Goal: Task Accomplishment & Management: Manage account settings

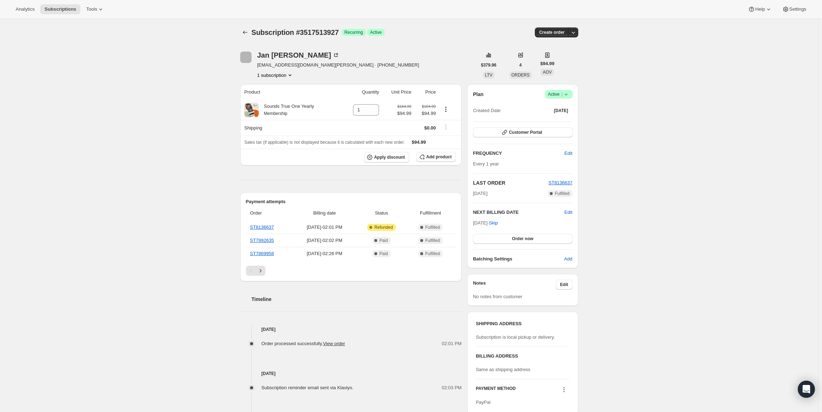
click at [570, 91] on icon at bounding box center [566, 94] width 7 height 7
click at [563, 118] on span "Cancel subscription" at bounding box center [561, 120] width 40 height 5
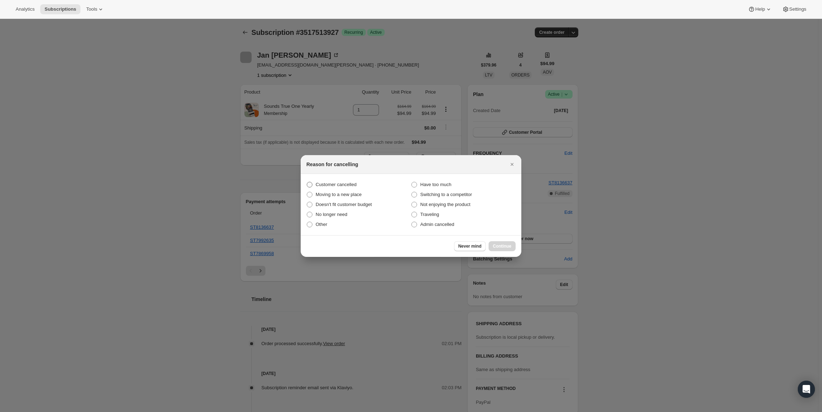
click at [346, 183] on span "Customer cancelled" at bounding box center [336, 184] width 41 height 5
click at [307, 182] on input "Customer cancelled" at bounding box center [307, 182] width 0 height 0
radio input "true"
click at [509, 247] on span "Continue" at bounding box center [502, 246] width 19 height 6
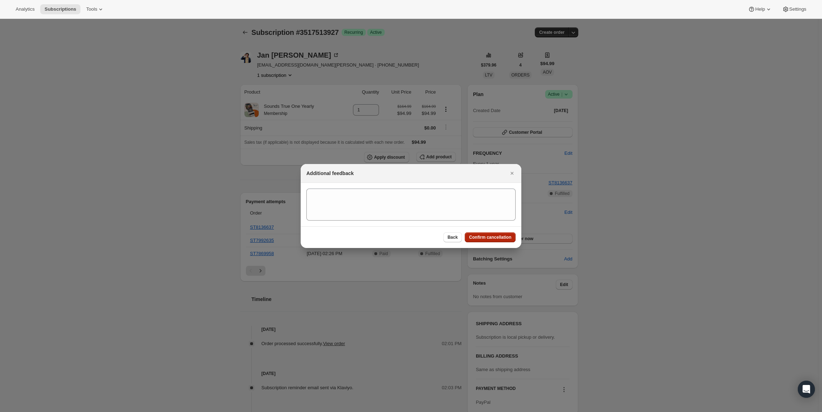
click at [504, 238] on span "Confirm cancellation" at bounding box center [490, 238] width 42 height 6
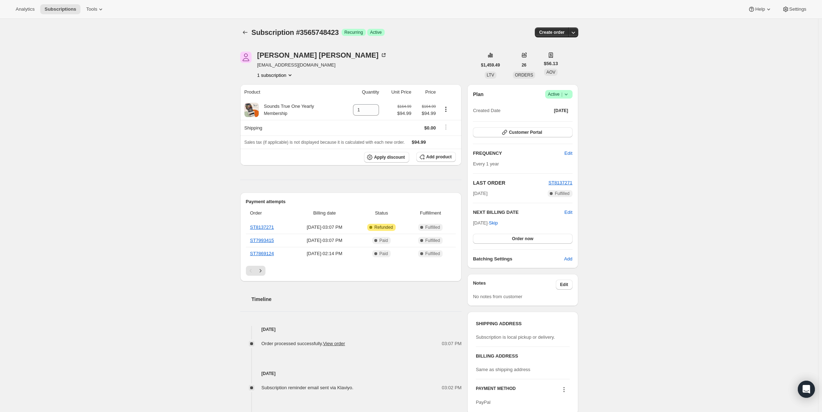
drag, startPoint x: 563, startPoint y: 100, endPoint x: 558, endPoint y: 95, distance: 7.0
click at [563, 100] on div "Plan Success Active | Created Date Oct 2, 2022" at bounding box center [522, 103] width 99 height 26
click at [558, 94] on span "Active |" at bounding box center [559, 94] width 22 height 7
click at [556, 121] on span "Cancel subscription" at bounding box center [561, 120] width 40 height 5
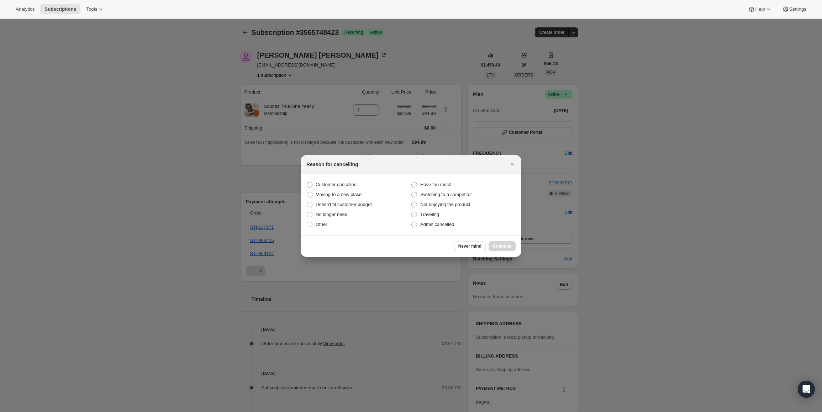
click at [329, 186] on span "Customer cancelled" at bounding box center [336, 184] width 41 height 5
click at [307, 182] on input "Customer cancelled" at bounding box center [307, 182] width 0 height 0
radio input "true"
click at [511, 249] on span "Continue" at bounding box center [502, 246] width 19 height 6
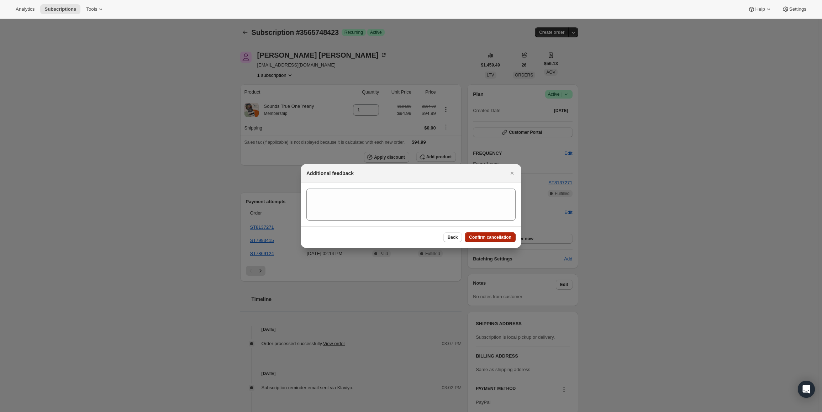
click at [504, 237] on span "Confirm cancellation" at bounding box center [490, 238] width 42 height 6
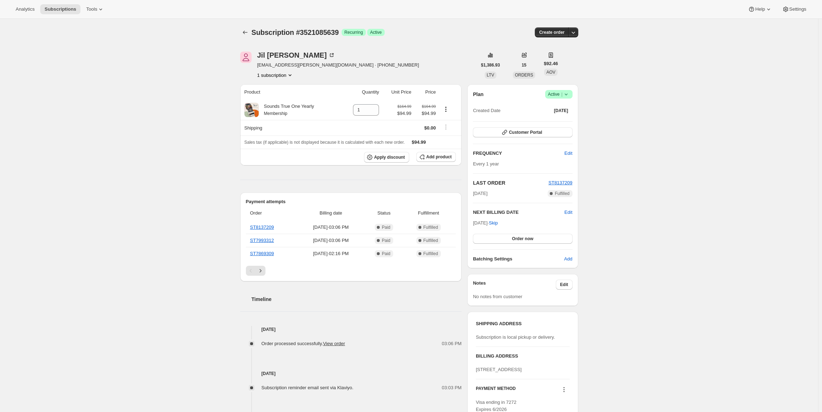
click at [557, 90] on div "Plan Success Active | Created Date Oct 1, 2022 Customer Portal FREQUENCY Edit E…" at bounding box center [522, 176] width 111 height 184
click at [557, 94] on span "Active |" at bounding box center [559, 94] width 22 height 7
click at [562, 121] on span "Cancel subscription" at bounding box center [561, 120] width 40 height 5
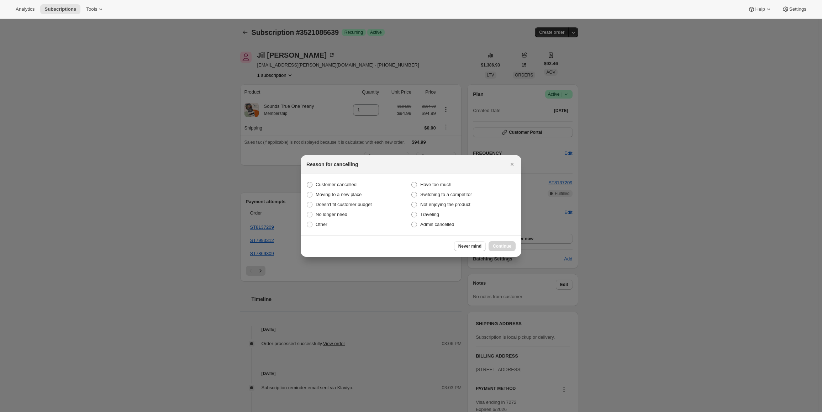
click at [318, 184] on span "Customer cancelled" at bounding box center [336, 184] width 41 height 5
click at [307, 182] on input "Customer cancelled" at bounding box center [307, 182] width 0 height 0
radio input "true"
click at [509, 245] on span "Continue" at bounding box center [502, 246] width 19 height 6
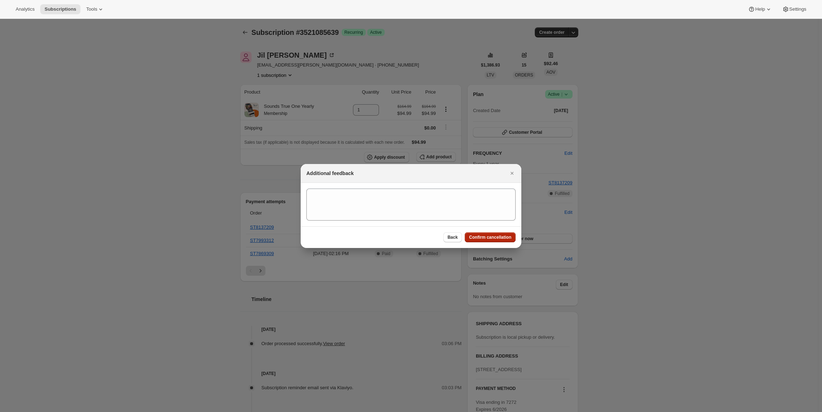
click at [505, 240] on span "Confirm cancellation" at bounding box center [490, 238] width 42 height 6
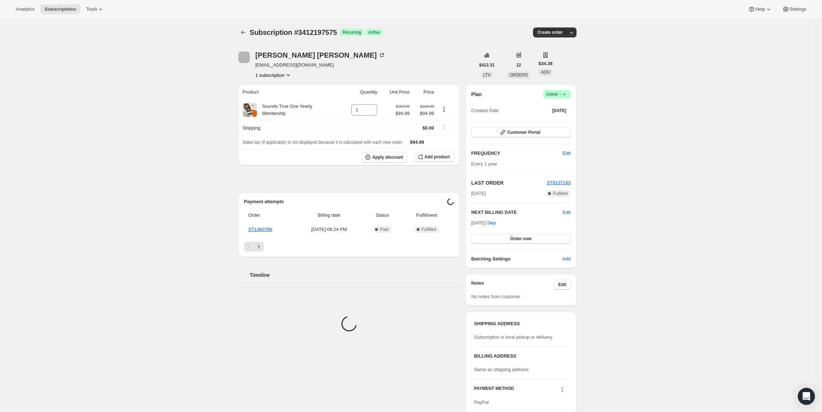
click at [551, 96] on span "Active |" at bounding box center [557, 94] width 22 height 7
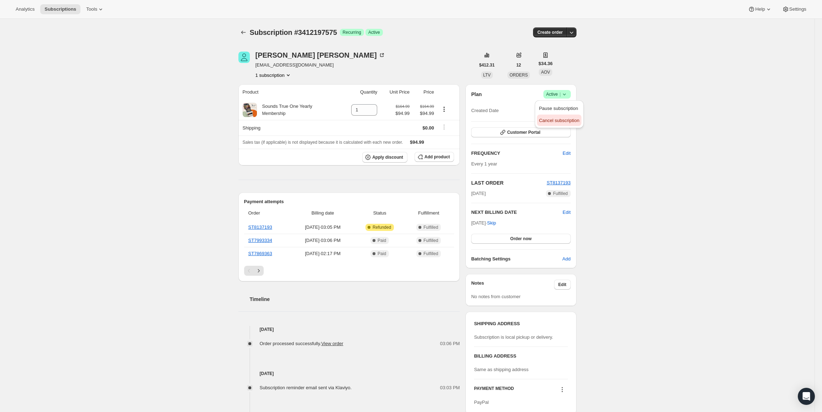
click at [556, 121] on span "Cancel subscription" at bounding box center [559, 120] width 40 height 5
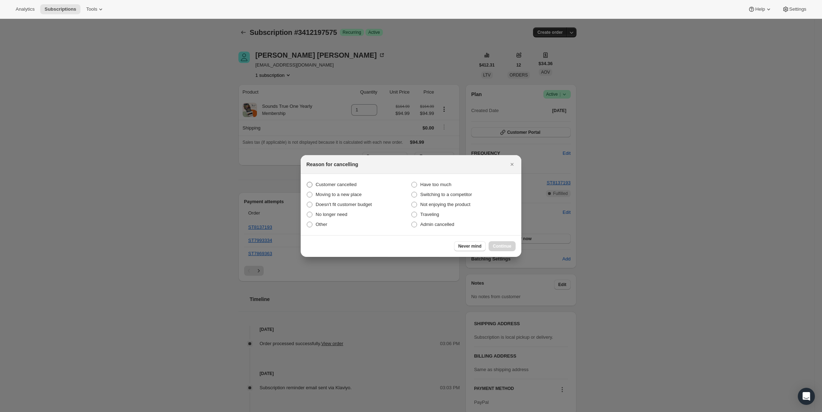
click at [311, 185] on span ":rbo:" at bounding box center [310, 185] width 6 height 6
click at [307, 182] on input "Customer cancelled" at bounding box center [307, 182] width 0 height 0
radio input "true"
click at [508, 245] on span "Continue" at bounding box center [502, 246] width 19 height 6
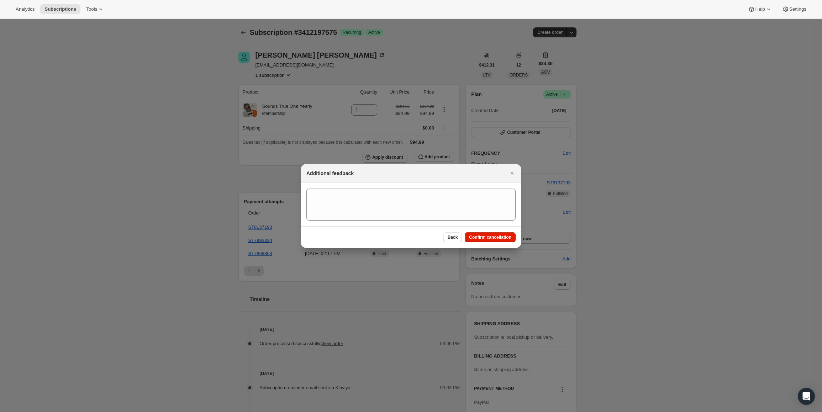
click at [497, 230] on div "Back Confirm cancellation" at bounding box center [411, 237] width 221 height 22
click at [494, 235] on span "Confirm cancellation" at bounding box center [490, 238] width 42 height 6
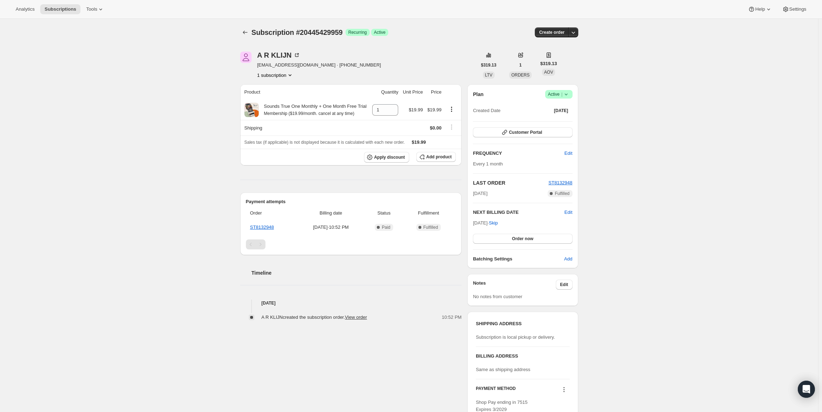
click at [561, 98] on span "Active |" at bounding box center [559, 94] width 22 height 7
click at [558, 107] on span "Pause subscription" at bounding box center [560, 108] width 39 height 5
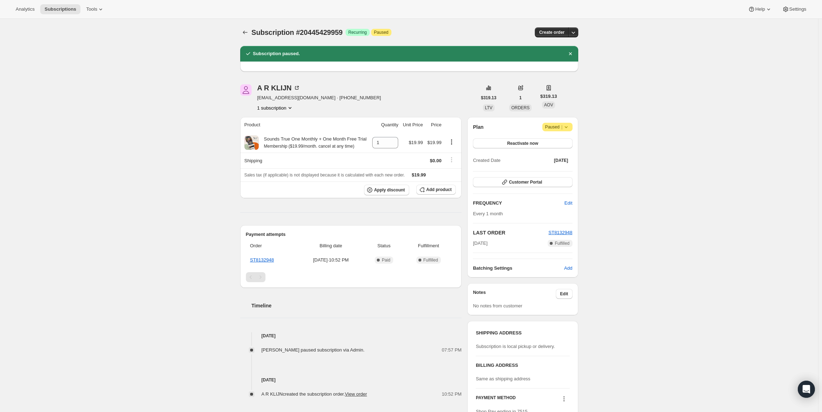
drag, startPoint x: 501, startPoint y: 243, endPoint x: 474, endPoint y: 243, distance: 26.7
click at [474, 243] on div "Plan Attention Paused | Reactivate now Created Date Sep 25, 2025 Customer Porta…" at bounding box center [522, 197] width 111 height 161
copy span "Sep 25, 2025"
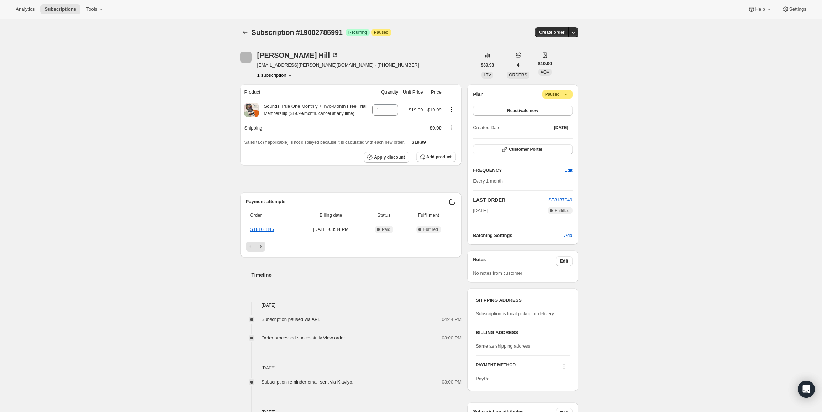
click at [555, 97] on span "Paused |" at bounding box center [557, 94] width 25 height 7
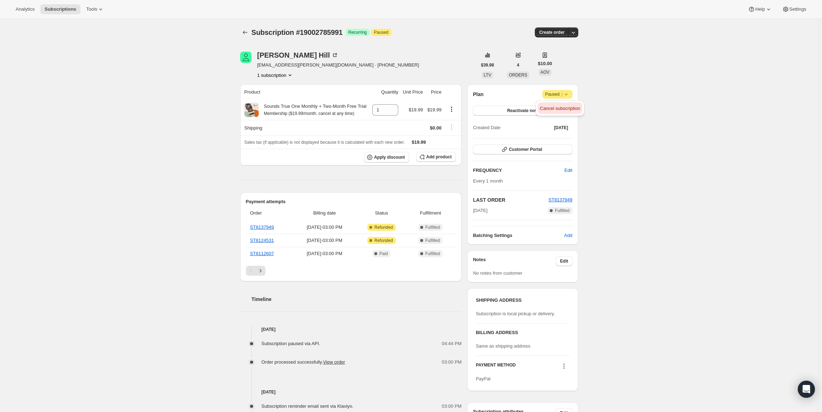
click at [552, 111] on span "Cancel subscription" at bounding box center [560, 108] width 40 height 7
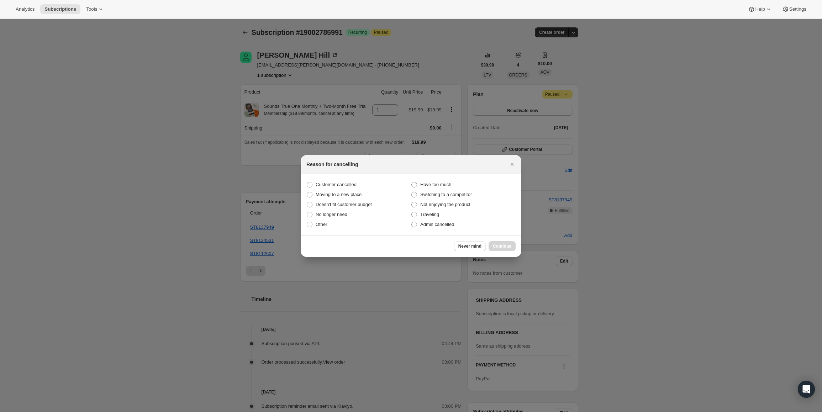
click at [347, 179] on section "Customer cancelled Have too much Moving to a new place Switching to a competito…" at bounding box center [411, 204] width 221 height 61
click at [342, 187] on span "Customer cancelled" at bounding box center [336, 184] width 41 height 5
click at [307, 182] on input "Customer cancelled" at bounding box center [307, 182] width 0 height 0
radio input "true"
click at [507, 246] on span "Continue" at bounding box center [502, 246] width 19 height 6
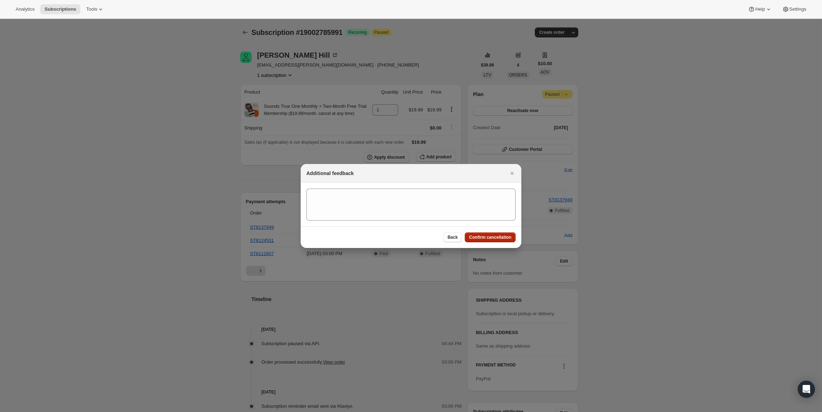
click at [504, 240] on button "Confirm cancellation" at bounding box center [490, 237] width 51 height 10
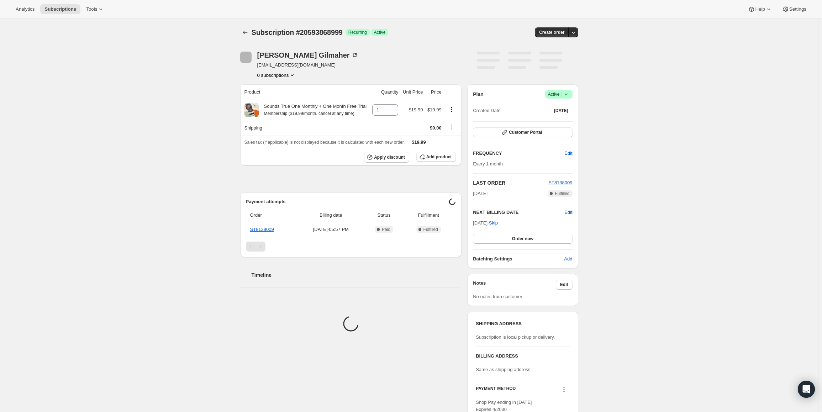
click at [561, 95] on span "Active |" at bounding box center [559, 94] width 22 height 7
drag, startPoint x: 475, startPoint y: 223, endPoint x: 497, endPoint y: 224, distance: 22.1
click at [497, 224] on span "[DATE] · Skip" at bounding box center [485, 222] width 25 height 5
copy span "Nov 4, 202"
click at [555, 94] on span "Active |" at bounding box center [559, 94] width 22 height 7
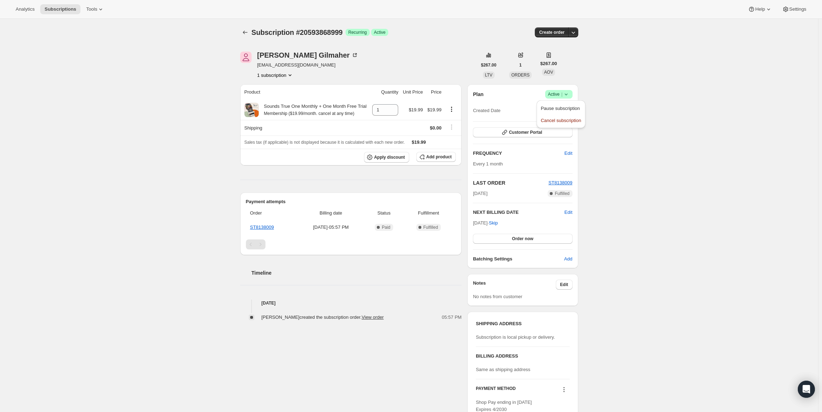
click at [550, 108] on span "Pause subscription" at bounding box center [560, 108] width 39 height 5
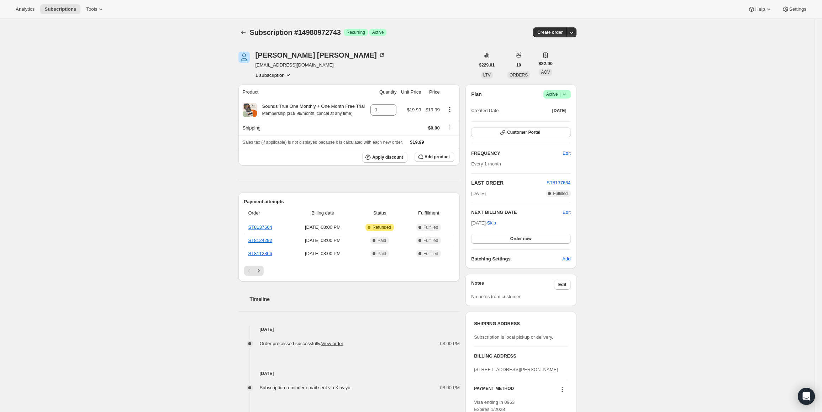
click at [568, 95] on icon at bounding box center [564, 94] width 7 height 7
click at [561, 121] on span "Cancel subscription" at bounding box center [559, 120] width 40 height 5
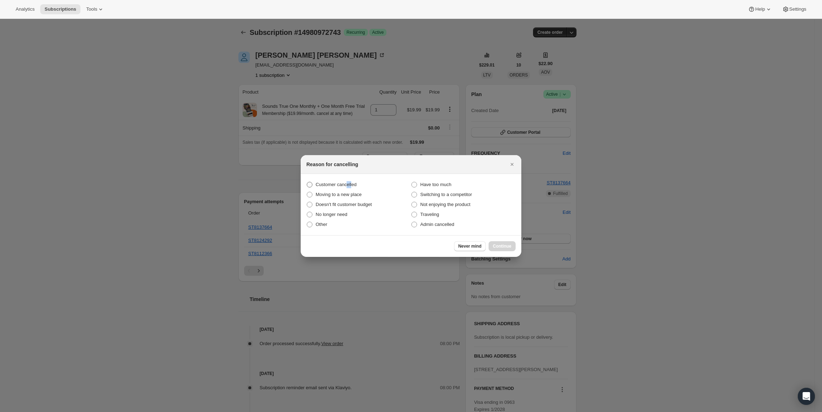
click at [347, 184] on span "Customer cancelled" at bounding box center [336, 184] width 41 height 5
click at [321, 183] on span "Customer cancelled" at bounding box center [336, 184] width 41 height 5
click at [307, 182] on input "Customer cancelled" at bounding box center [307, 182] width 0 height 0
radio input "true"
click at [513, 246] on button "Continue" at bounding box center [502, 246] width 27 height 10
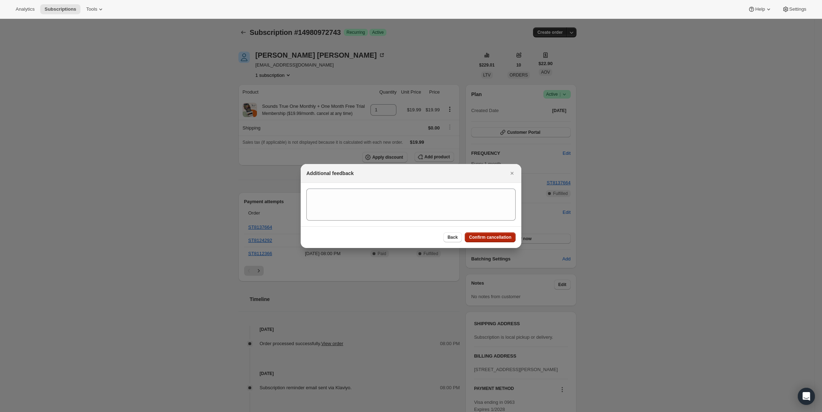
click at [491, 236] on span "Confirm cancellation" at bounding box center [490, 238] width 42 height 6
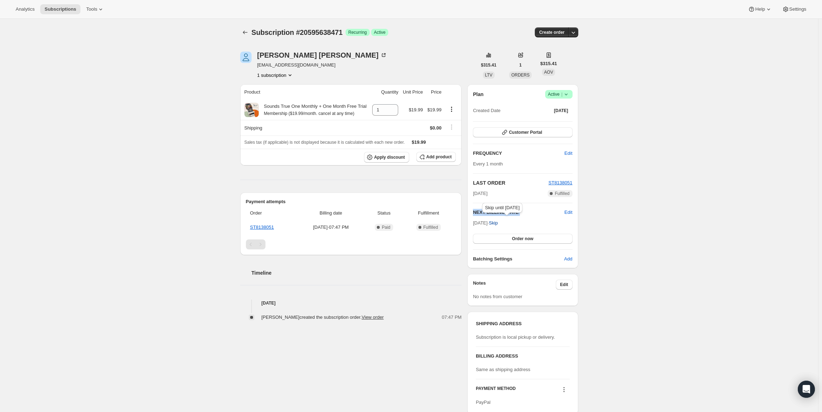
drag, startPoint x: 476, startPoint y: 222, endPoint x: 499, endPoint y: 225, distance: 23.0
click at [498, 225] on span "[DATE] · Skip" at bounding box center [485, 222] width 25 height 5
copy div "NEXT BILLING DATE Edit"
click at [569, 97] on icon at bounding box center [566, 94] width 7 height 7
click at [550, 112] on button "Pause subscription" at bounding box center [561, 108] width 44 height 11
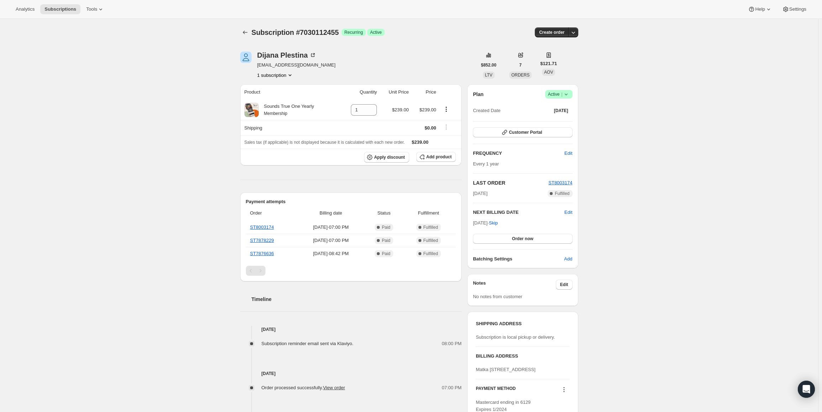
drag, startPoint x: 476, startPoint y: 222, endPoint x: 498, endPoint y: 223, distance: 22.5
click at [498, 223] on span "Nov 3, 2025 · Skip" at bounding box center [485, 222] width 25 height 5
copy span "Nov 3, 202"
click at [554, 95] on span "Active |" at bounding box center [559, 94] width 22 height 7
click at [551, 104] on button "Pause subscription" at bounding box center [561, 108] width 44 height 11
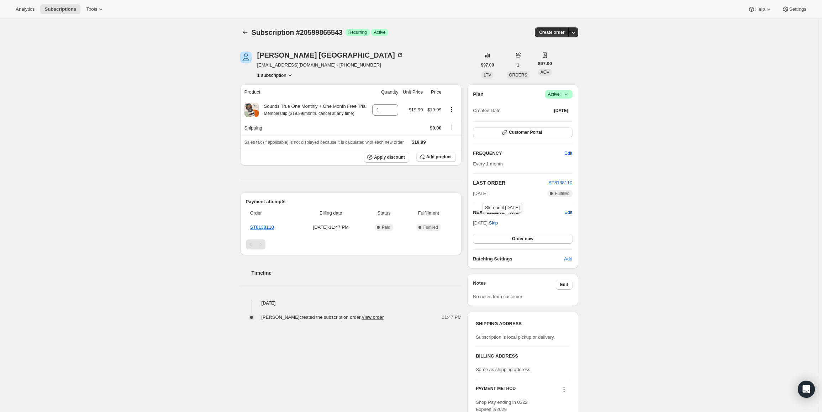
drag, startPoint x: 476, startPoint y: 224, endPoint x: 498, endPoint y: 222, distance: 22.8
click at [498, 222] on span "[DATE] · Skip" at bounding box center [485, 222] width 25 height 5
copy span "[DATE] ·"
click at [554, 93] on span "Active |" at bounding box center [559, 94] width 22 height 7
click at [545, 103] on button "Pause subscription" at bounding box center [561, 108] width 44 height 11
